Goal: Manage account settings

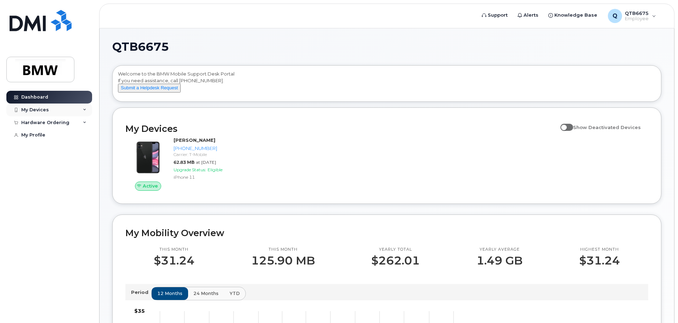
click at [46, 111] on div "My Devices" at bounding box center [35, 110] width 28 height 6
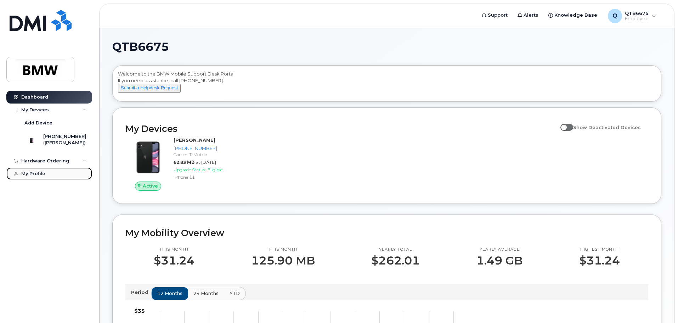
click at [45, 176] on div "My Profile" at bounding box center [33, 174] width 24 height 6
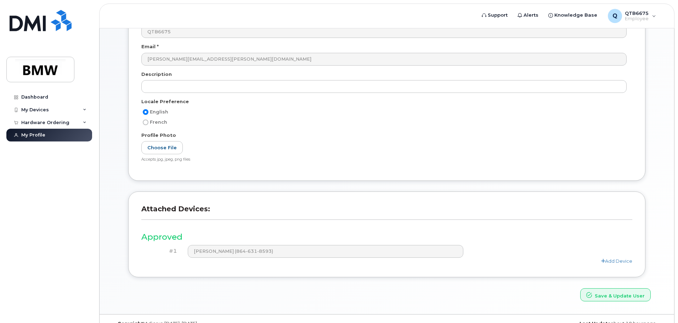
scroll to position [98, 0]
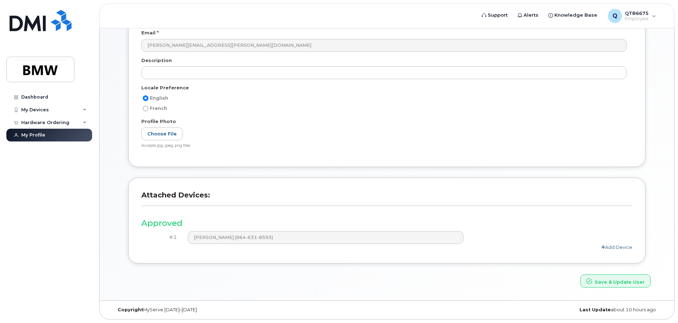
click at [623, 249] on link "Add Device" at bounding box center [616, 247] width 31 height 6
